Goal: Information Seeking & Learning: Find specific fact

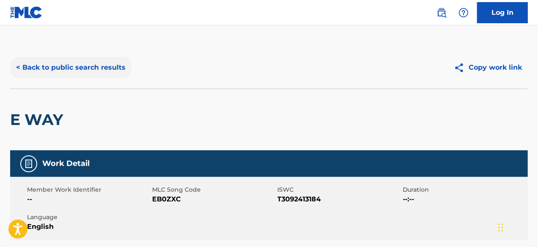
click at [38, 68] on button "< Back to public search results" at bounding box center [70, 67] width 121 height 21
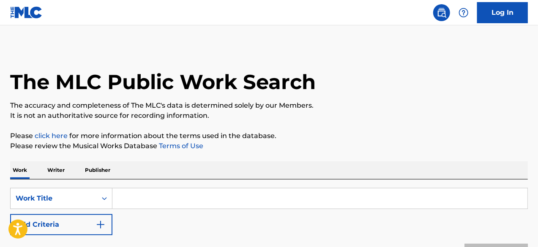
click at [155, 197] on input "Search Form" at bounding box center [319, 198] width 415 height 20
paste input "Bipolar Virgo"
type input "Bipolar Virgo"
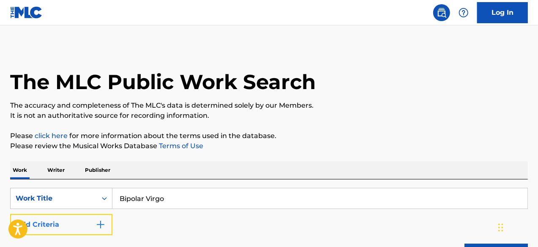
click at [47, 225] on button "Add Criteria" at bounding box center [61, 224] width 102 height 21
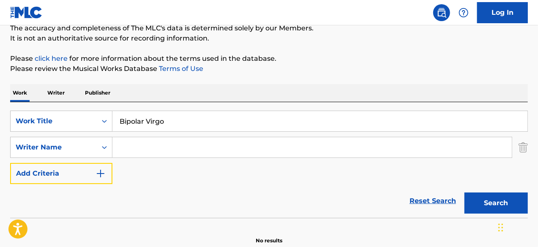
scroll to position [84, 0]
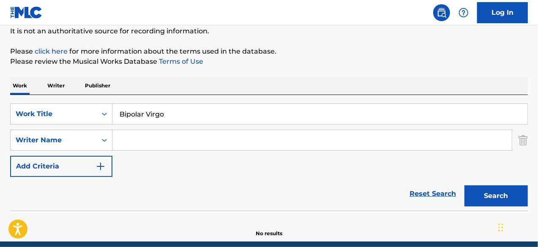
click at [174, 139] on input "Search Form" at bounding box center [311, 140] width 399 height 20
paste input "[PERSON_NAME] [PERSON_NAME]"
type input "[PERSON_NAME]"
click at [464, 185] on button "Search" at bounding box center [495, 195] width 63 height 21
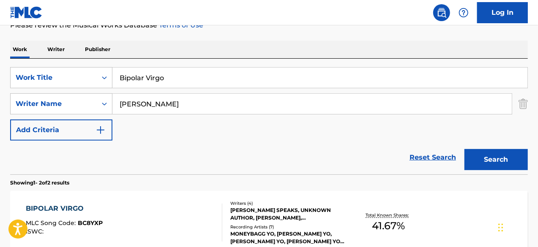
scroll to position [169, 0]
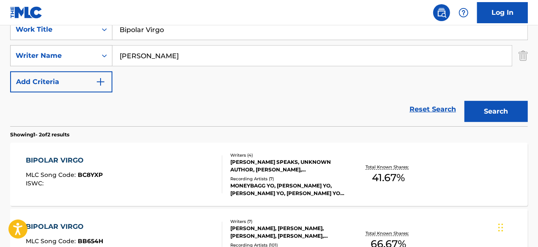
click at [85, 159] on div "BIPOLAR VIRGO" at bounding box center [64, 160] width 77 height 10
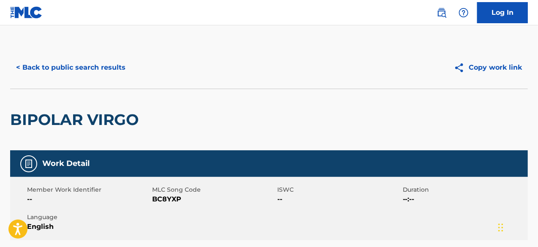
click at [39, 74] on button "< Back to public search results" at bounding box center [70, 67] width 121 height 21
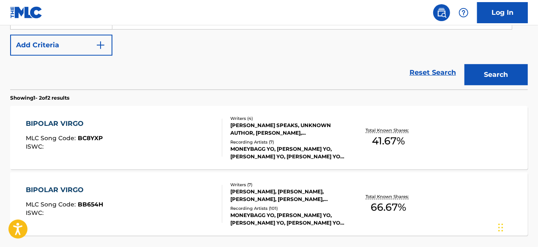
scroll to position [253, 0]
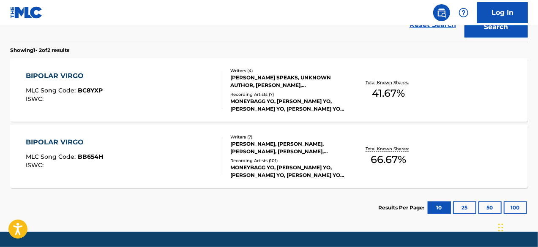
click at [75, 139] on div "BIPOLAR VIRGO" at bounding box center [64, 142] width 77 height 10
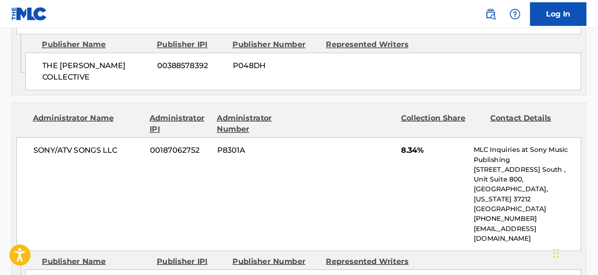
scroll to position [718, 0]
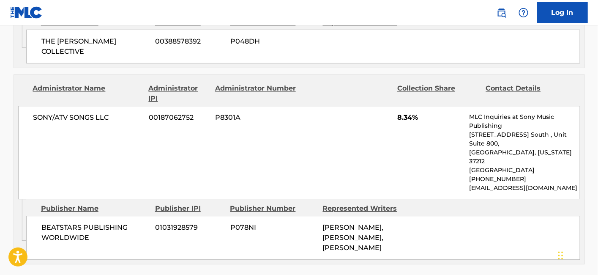
drag, startPoint x: 381, startPoint y: 175, endPoint x: 393, endPoint y: 184, distance: 15.1
click at [393, 222] on div "[PERSON_NAME], [PERSON_NAME], [PERSON_NAME]" at bounding box center [366, 237] width 86 height 30
copy span "[PERSON_NAME]"
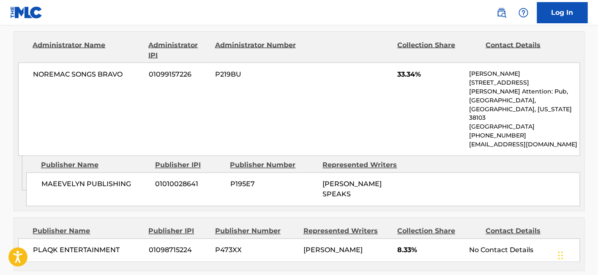
scroll to position [469, 0]
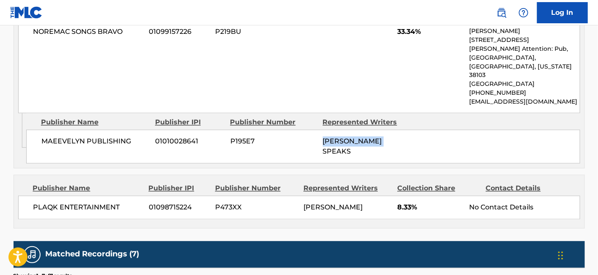
drag, startPoint x: 322, startPoint y: 114, endPoint x: 389, endPoint y: 107, distance: 66.7
click at [389, 130] on div "MAEEVELYN PUBLISHING 01010028641 P195E7 DEANDRE SPEAKS" at bounding box center [303, 147] width 554 height 34
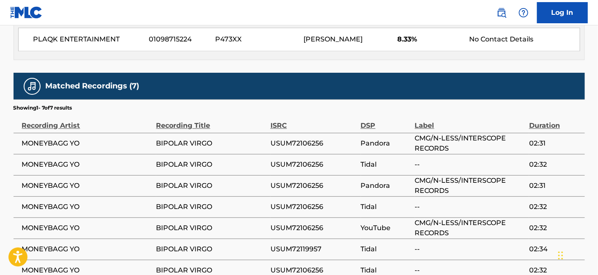
scroll to position [660, 0]
